Goal: Navigation & Orientation: Understand site structure

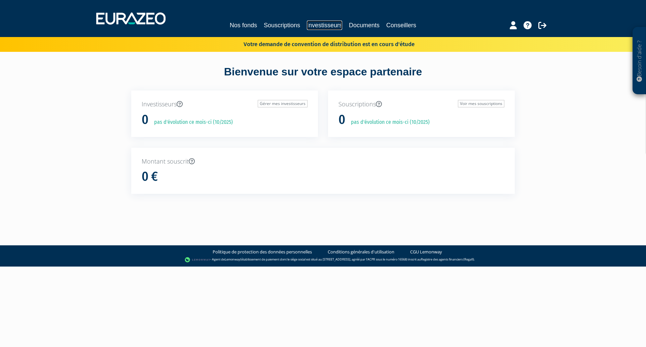
click at [314, 26] on link "Investisseurs" at bounding box center [324, 25] width 35 height 9
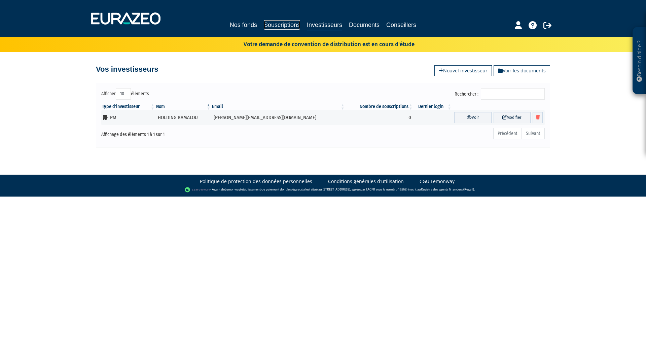
click at [283, 25] on link "Souscriptions" at bounding box center [282, 24] width 36 height 9
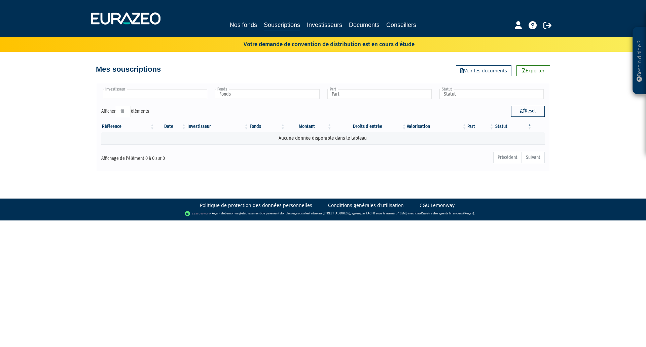
click at [172, 95] on input "text" at bounding box center [155, 94] width 104 height 10
type input "Investisseur"
click at [273, 28] on link "Souscriptions" at bounding box center [282, 25] width 36 height 10
click at [249, 26] on link "Nos fonds" at bounding box center [243, 24] width 27 height 9
